Goal: Information Seeking & Learning: Learn about a topic

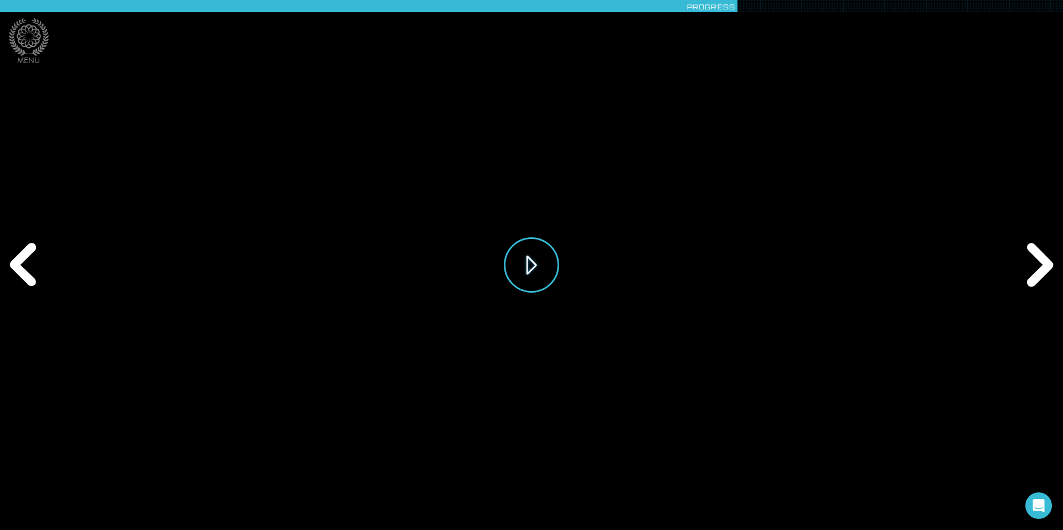
click at [529, 256] on button "Play" at bounding box center [531, 264] width 55 height 55
drag, startPoint x: 712, startPoint y: 508, endPoint x: 706, endPoint y: 508, distance: 5.6
click at [706, 508] on div "Play" at bounding box center [531, 265] width 943 height 530
click at [690, 503] on div "Play" at bounding box center [531, 265] width 943 height 530
click at [687, 508] on div "Play" at bounding box center [531, 265] width 943 height 530
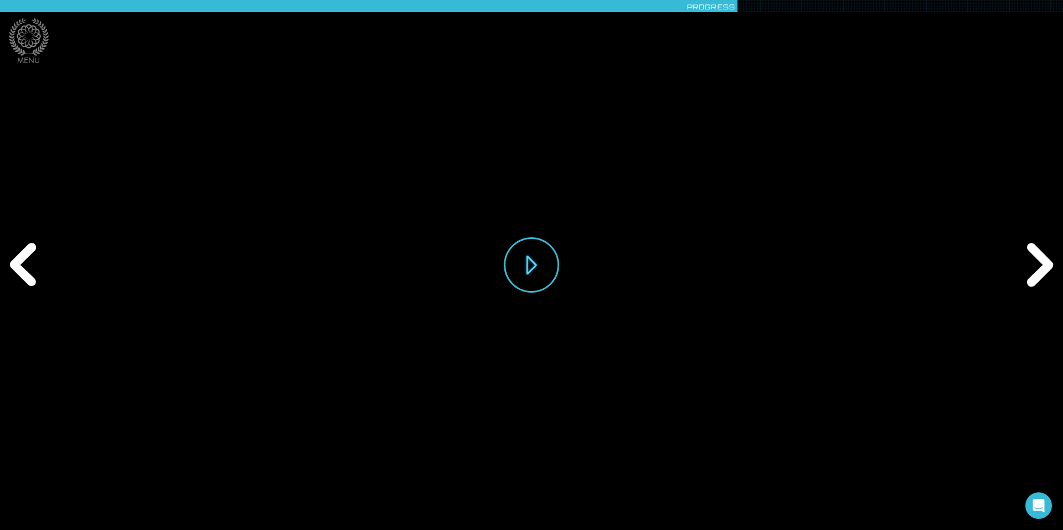
click at [597, 371] on div "Play" at bounding box center [531, 265] width 943 height 530
click at [752, 506] on div "Play" at bounding box center [531, 265] width 943 height 530
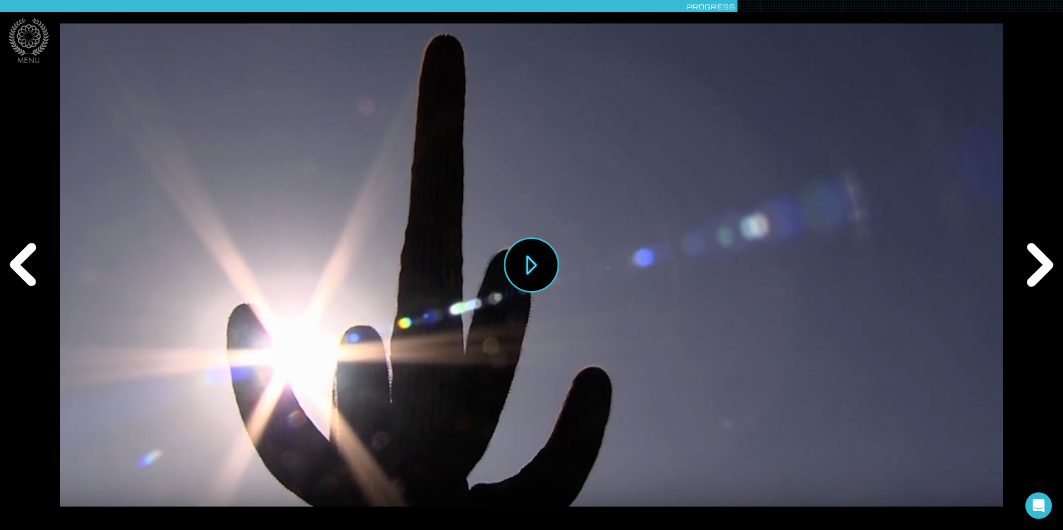
click at [1040, 264] on div "Next" at bounding box center [1037, 264] width 51 height 159
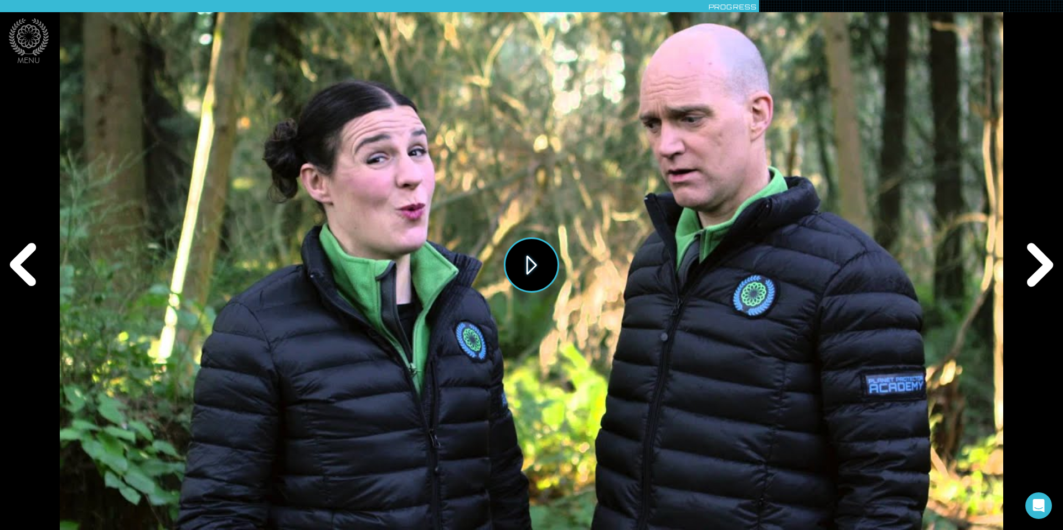
click at [541, 257] on button "Play" at bounding box center [531, 264] width 55 height 55
click at [1040, 265] on div "Next" at bounding box center [1037, 264] width 51 height 159
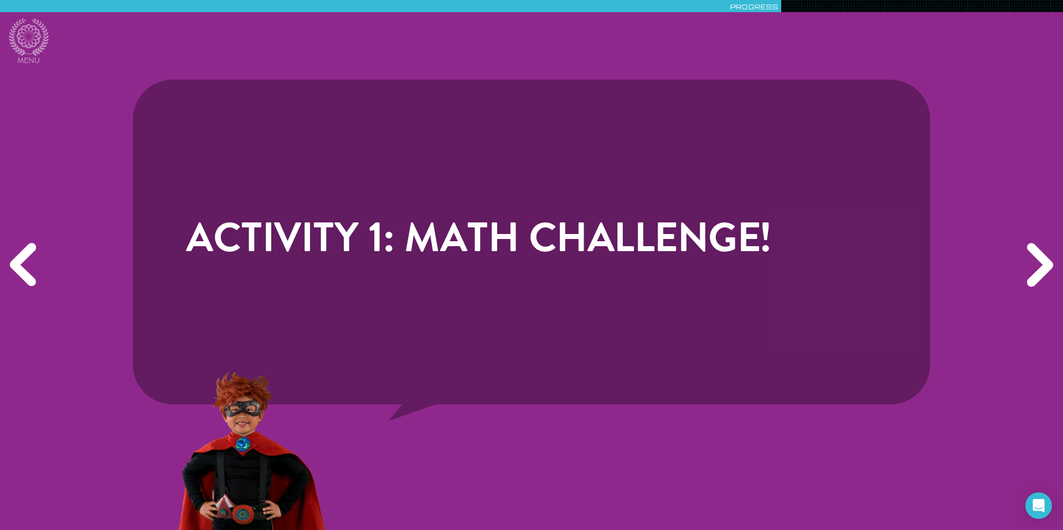
click at [1040, 265] on div "Next" at bounding box center [1037, 264] width 51 height 159
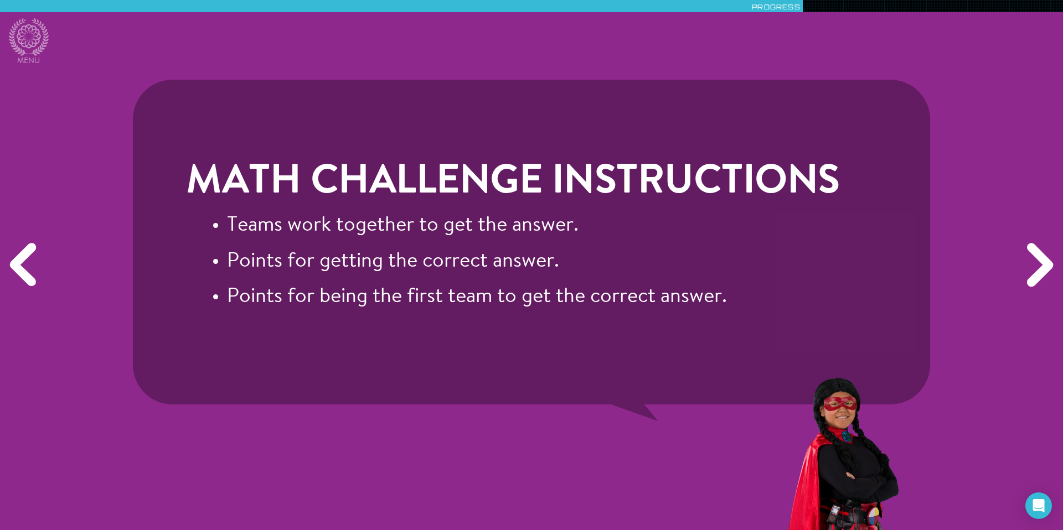
click at [1038, 266] on div "Next" at bounding box center [1037, 264] width 51 height 159
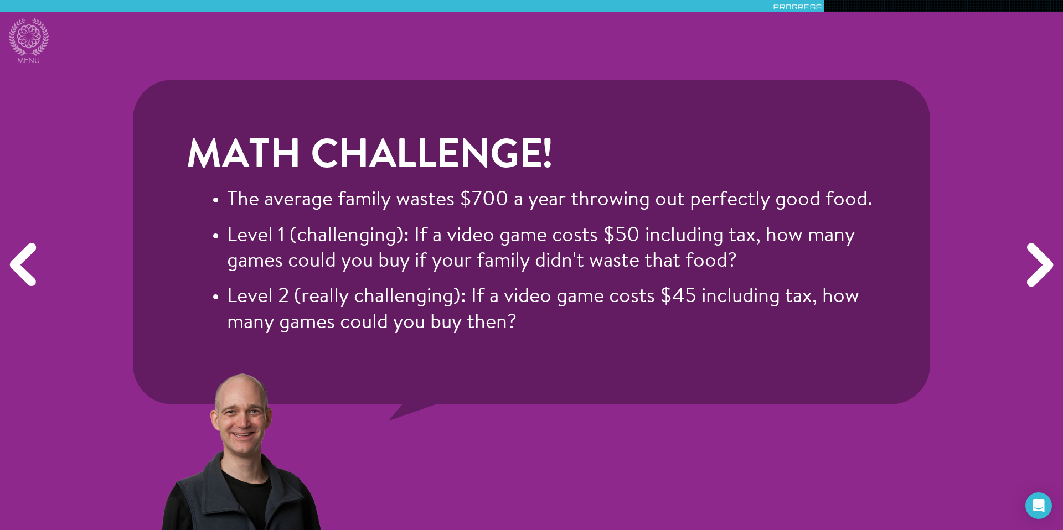
click at [1044, 262] on div "Next" at bounding box center [1037, 264] width 51 height 159
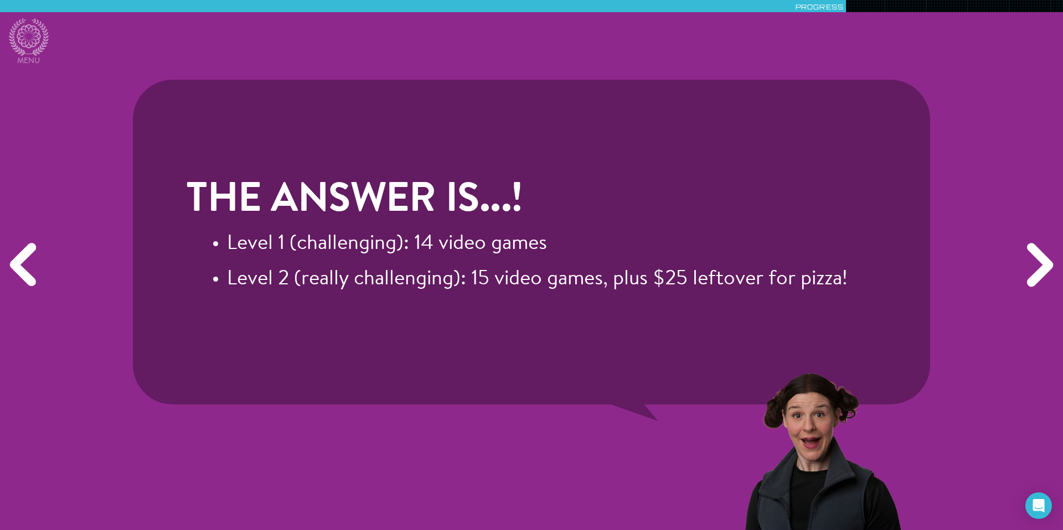
click at [1038, 267] on div "Next" at bounding box center [1037, 264] width 51 height 159
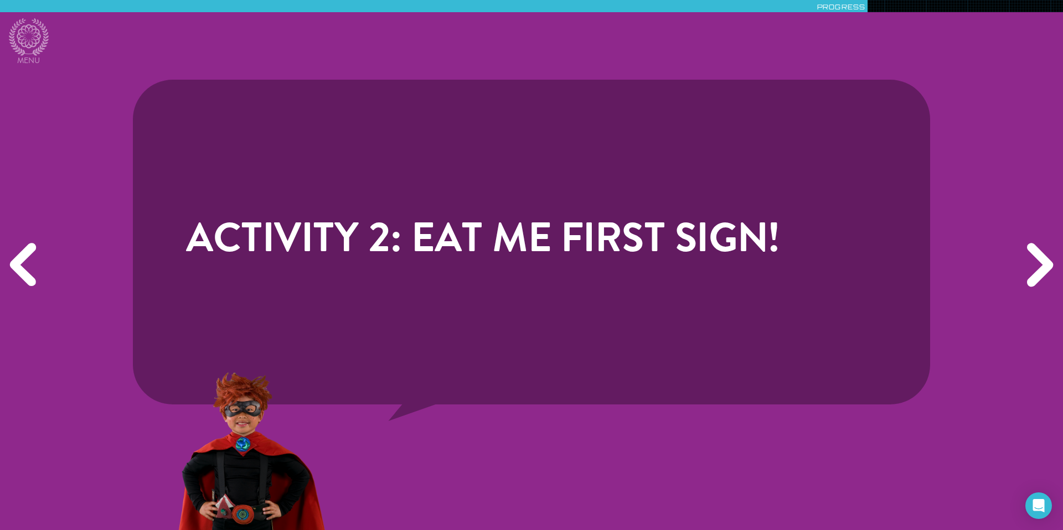
click at [1038, 267] on div "Next" at bounding box center [1037, 264] width 51 height 159
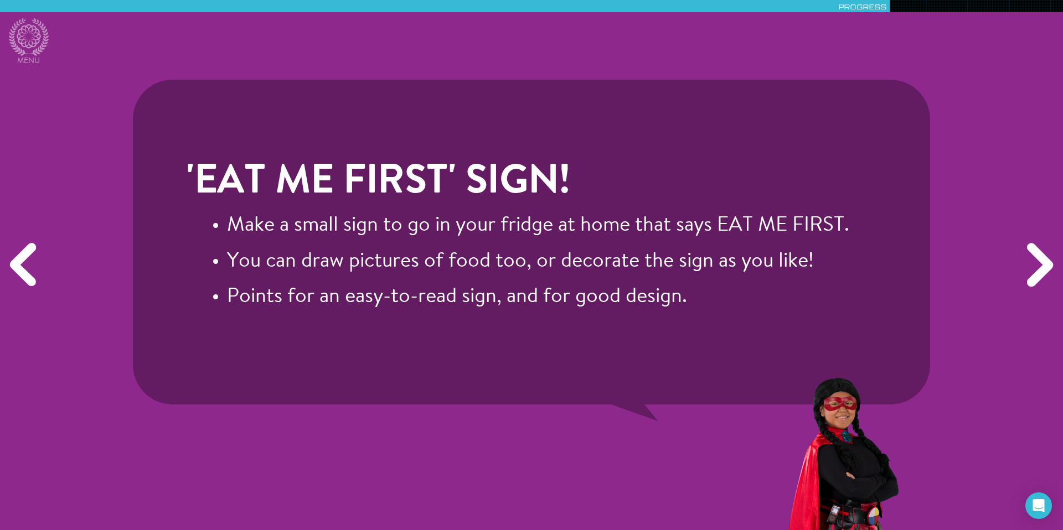
click at [21, 267] on div "Previous" at bounding box center [25, 264] width 51 height 159
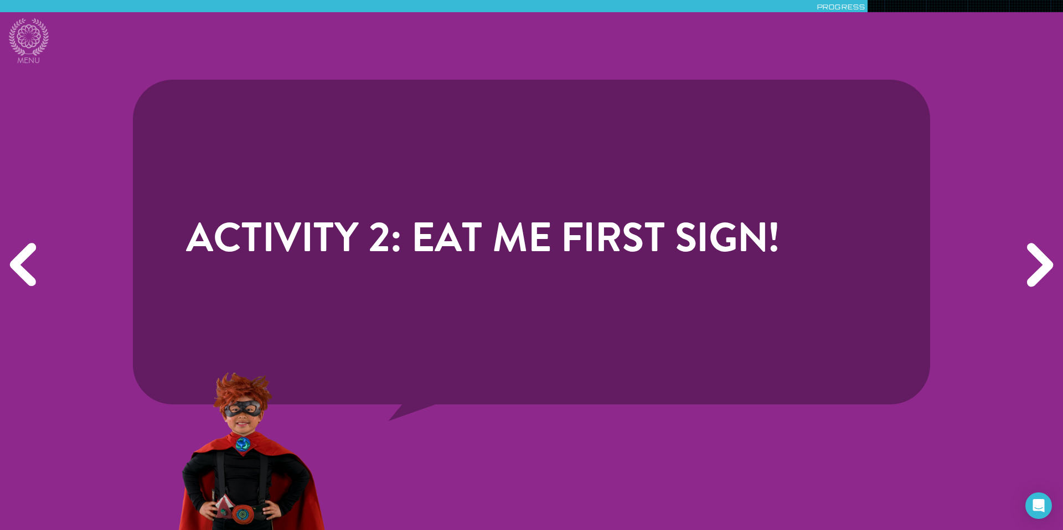
click at [1032, 260] on div "Next" at bounding box center [1037, 264] width 51 height 159
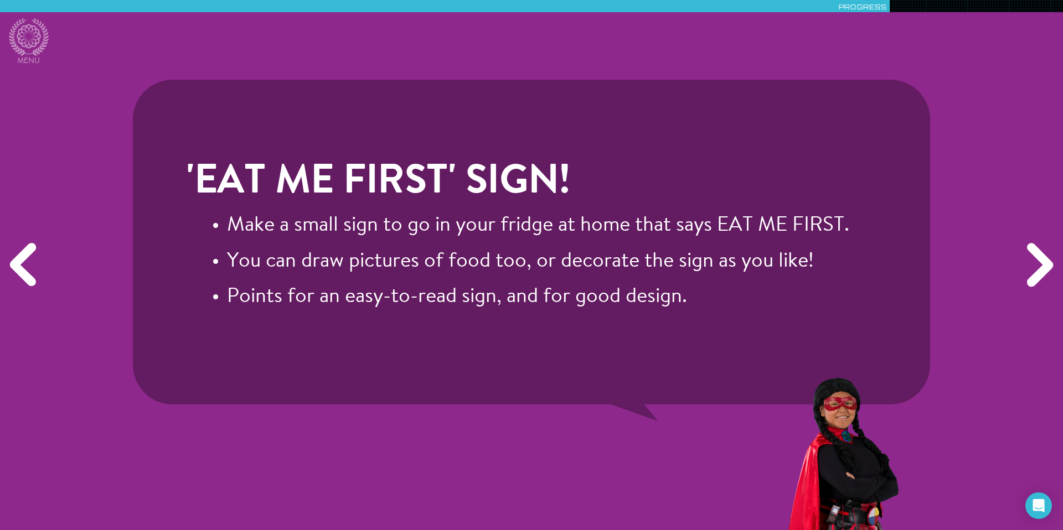
click at [1032, 260] on div "Next" at bounding box center [1037, 264] width 51 height 159
